Goal: Task Accomplishment & Management: Manage account settings

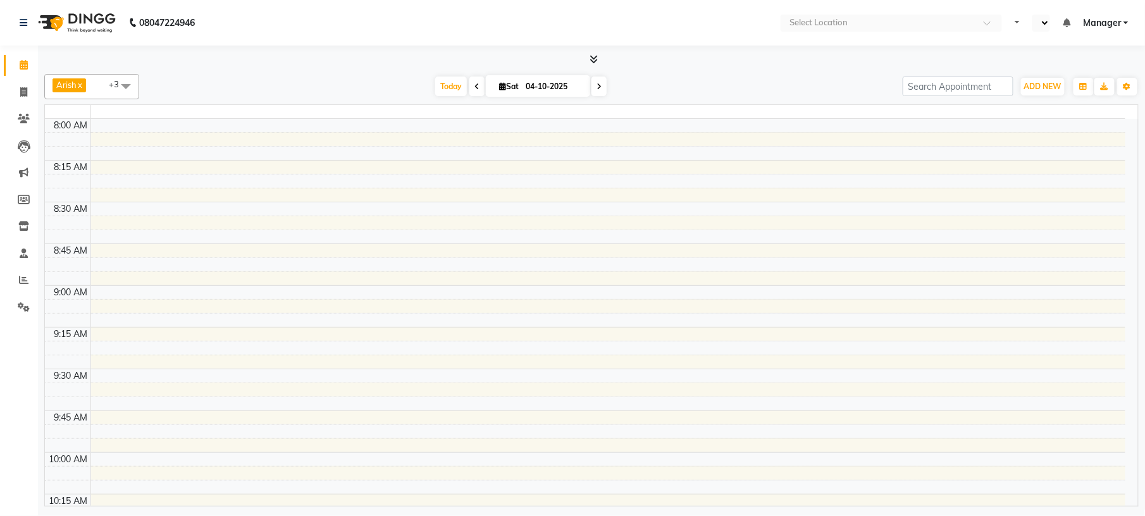
select select "en"
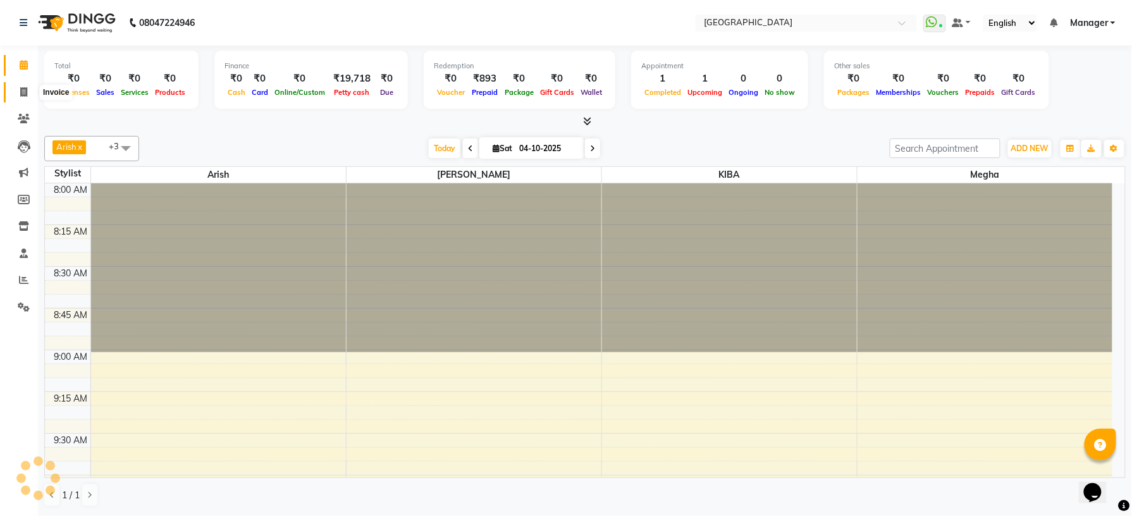
click at [20, 94] on icon at bounding box center [23, 91] width 7 height 9
select select "service"
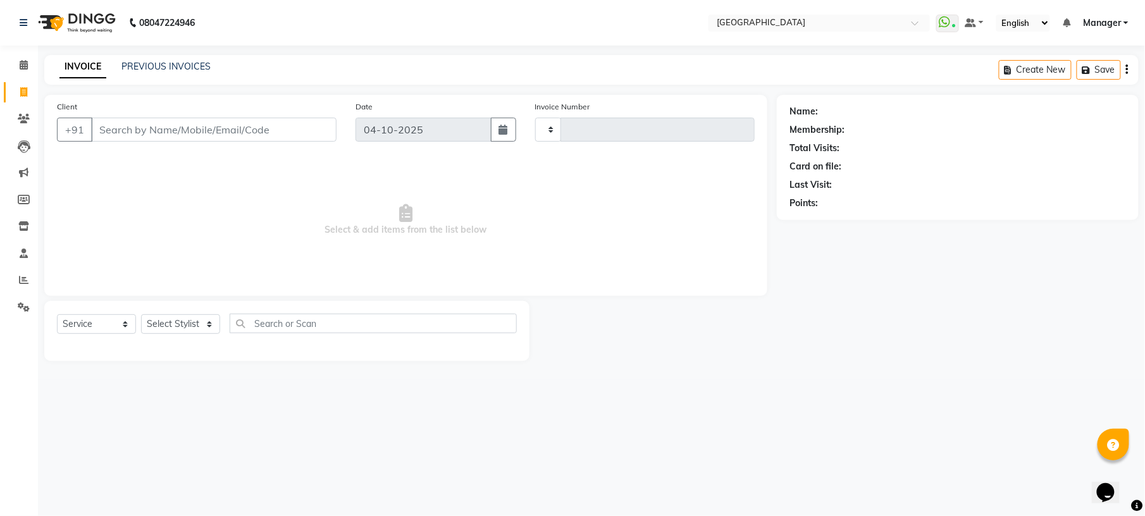
type input "1243"
select select "7871"
click at [157, 68] on link "PREVIOUS INVOICES" at bounding box center [165, 66] width 89 height 11
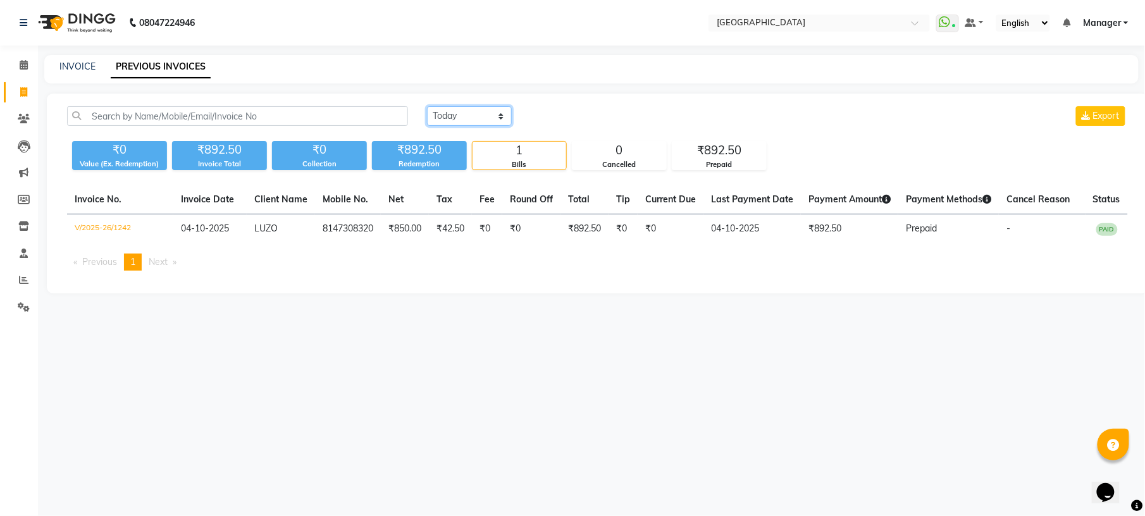
click at [501, 119] on select "Today Yesterday Custom Range" at bounding box center [469, 116] width 85 height 20
select select "yesterday"
click at [427, 106] on select "Today Yesterday Custom Range" at bounding box center [469, 116] width 85 height 20
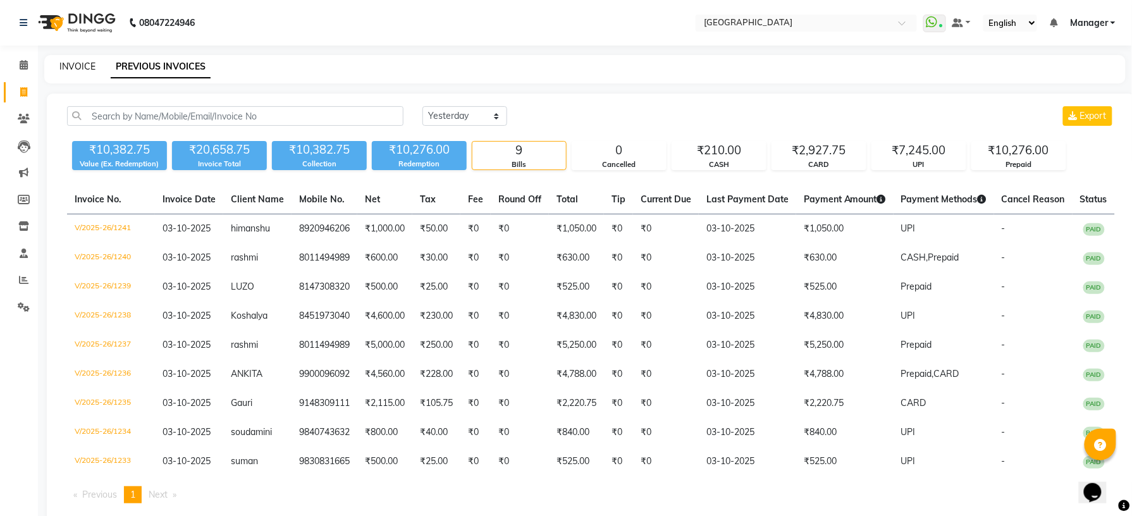
click at [78, 71] on link "INVOICE" at bounding box center [77, 66] width 36 height 11
select select "service"
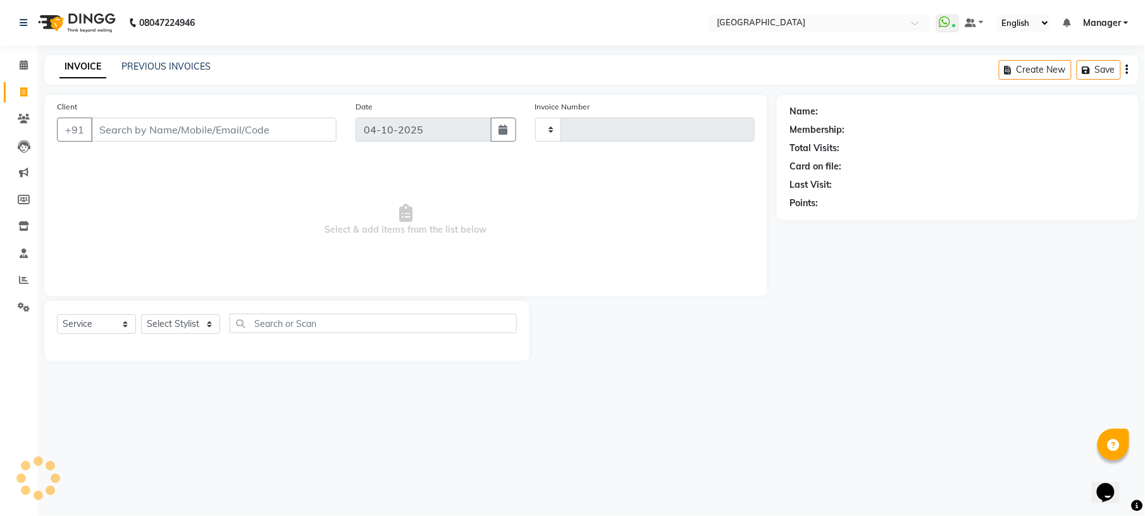
type input "1243"
select select "7871"
click at [177, 57] on div "INVOICE PREVIOUS INVOICES Create New Save" at bounding box center [591, 70] width 1094 height 30
click at [177, 67] on link "PREVIOUS INVOICES" at bounding box center [165, 66] width 89 height 11
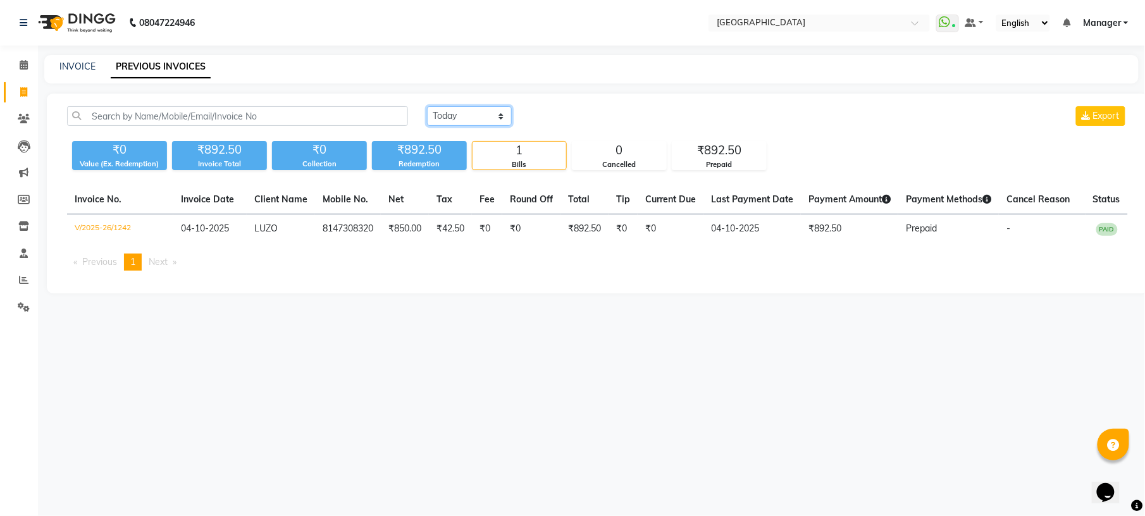
click at [499, 122] on select "Today Yesterday Custom Range" at bounding box center [469, 116] width 85 height 20
select select "yesterday"
click at [427, 106] on select "Today Yesterday Custom Range" at bounding box center [469, 116] width 85 height 20
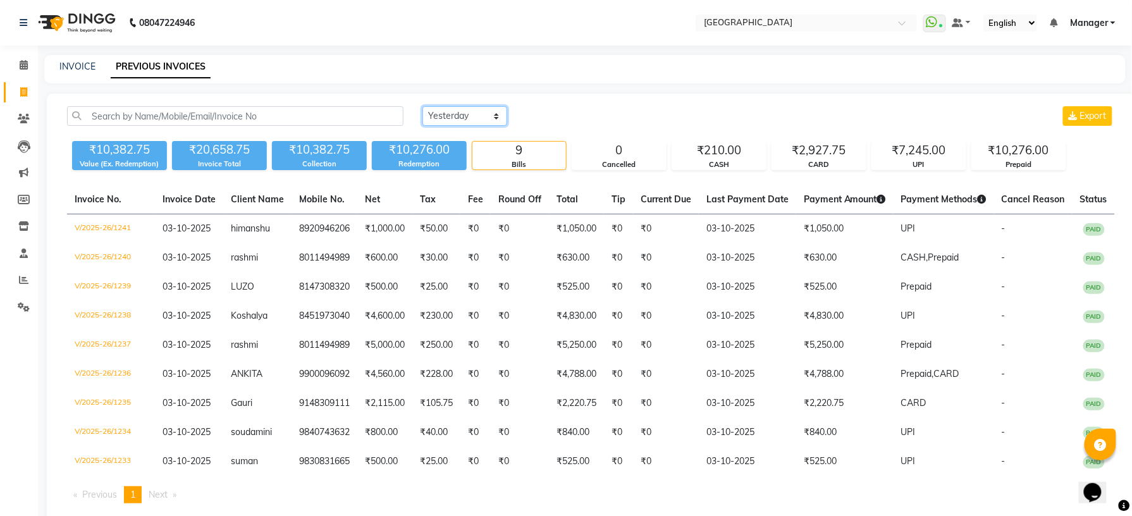
scroll to position [28, 0]
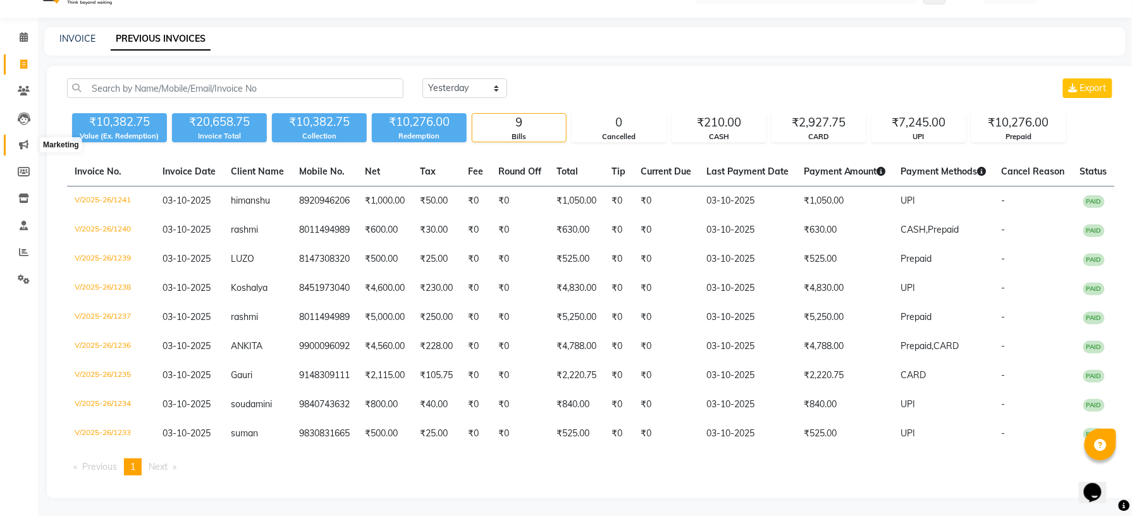
click at [25, 149] on icon at bounding box center [23, 144] width 9 height 9
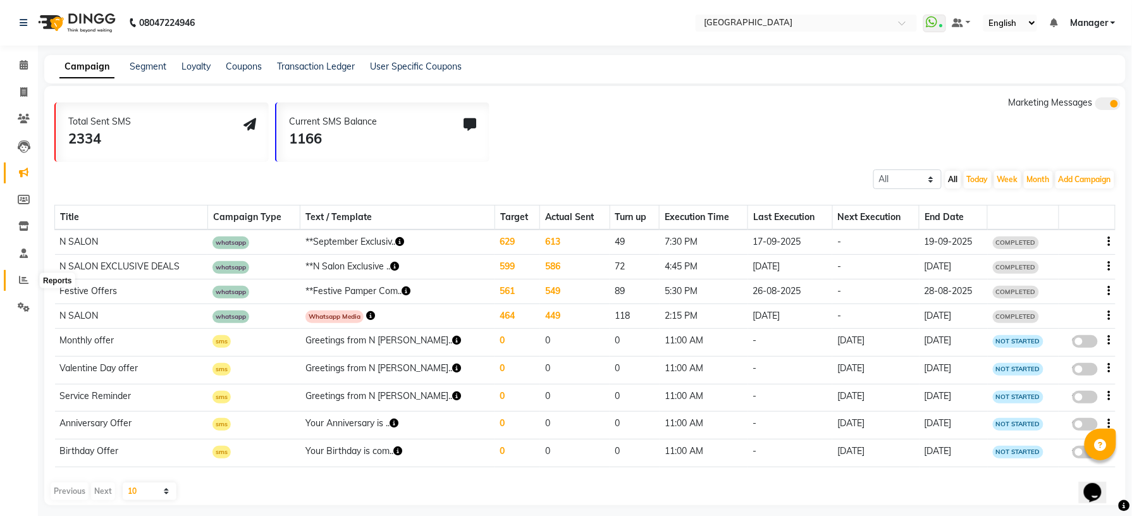
click at [22, 287] on span at bounding box center [24, 280] width 22 height 15
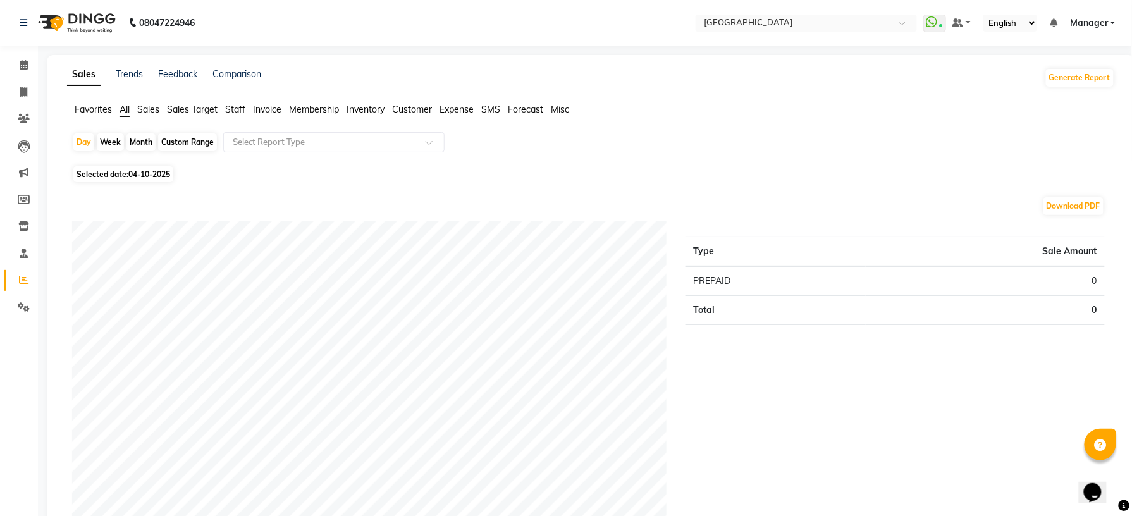
click at [228, 105] on span "Staff" at bounding box center [235, 109] width 20 height 11
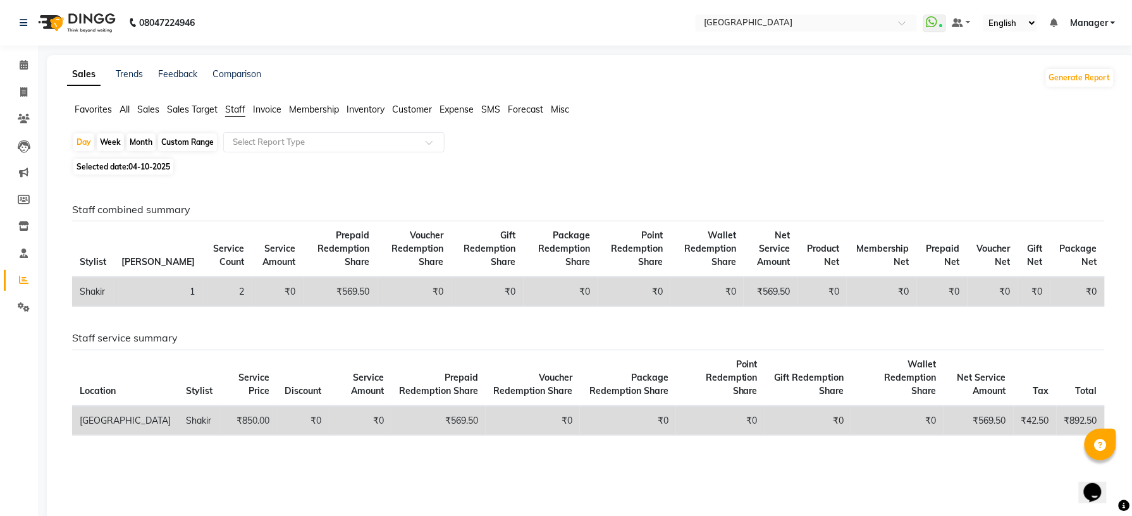
click at [125, 170] on span "Selected date: 04-10-2025" at bounding box center [123, 167] width 100 height 16
select select "10"
select select "2025"
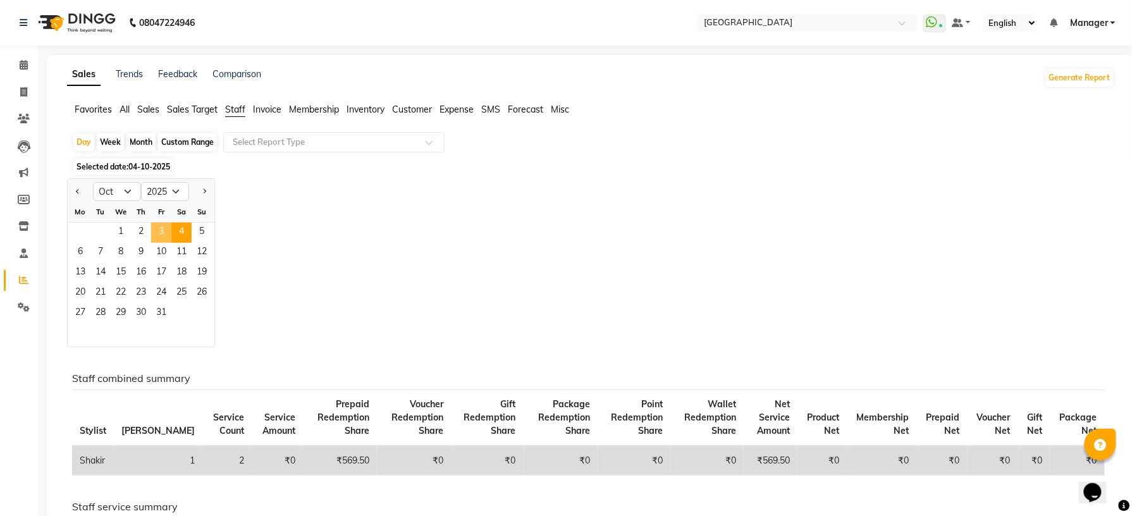
click at [165, 234] on span "3" at bounding box center [161, 233] width 20 height 20
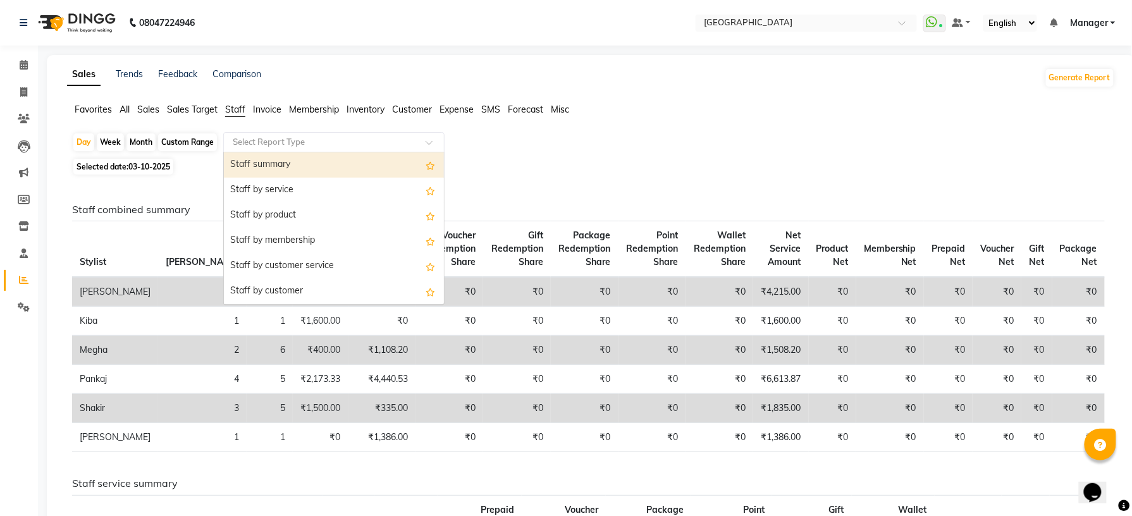
click at [431, 139] on div at bounding box center [334, 142] width 220 height 13
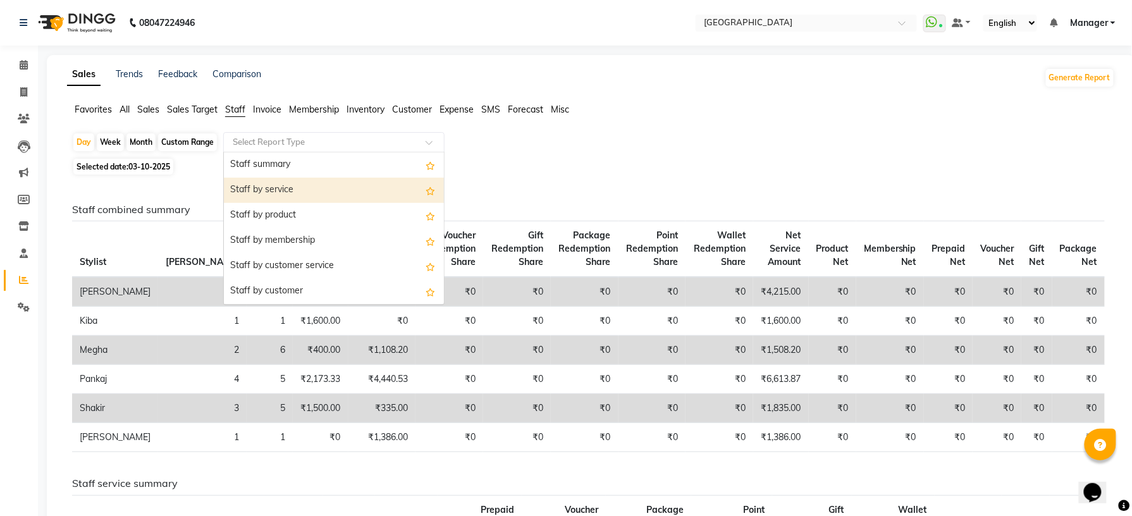
click at [360, 183] on div "Staff by service" at bounding box center [334, 190] width 220 height 25
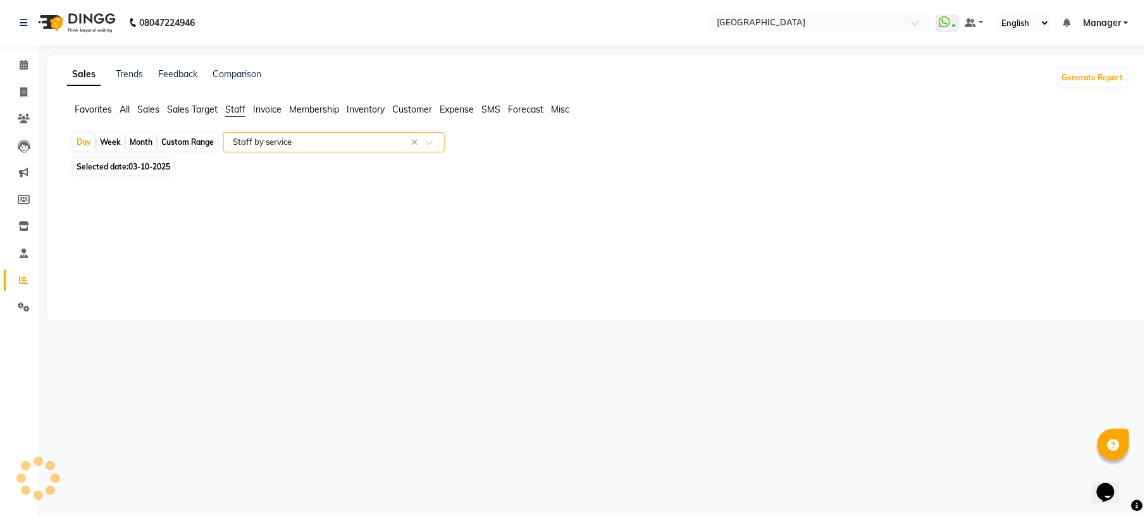
select select "full_report"
select select "csv"
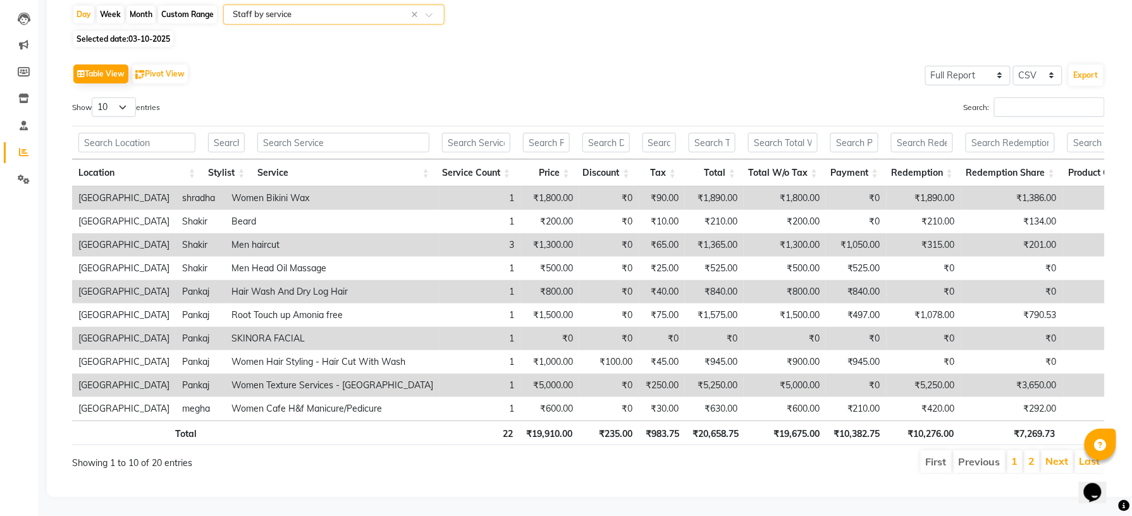
scroll to position [156, 0]
click at [125, 97] on select "10 25 50 100" at bounding box center [114, 107] width 44 height 20
select select "25"
click at [94, 97] on select "10 25 50 100" at bounding box center [114, 107] width 44 height 20
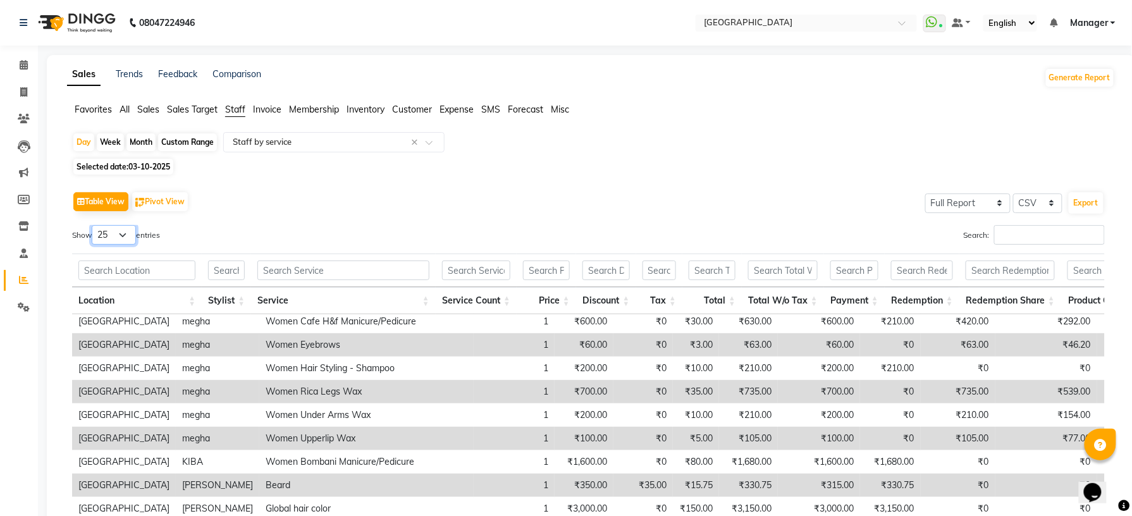
scroll to position [228, 0]
click at [269, 203] on div "Table View Pivot View Select Full Report Filtered Report Select CSV PDF Export" at bounding box center [588, 202] width 1033 height 27
